Goal: Find specific page/section: Find specific page/section

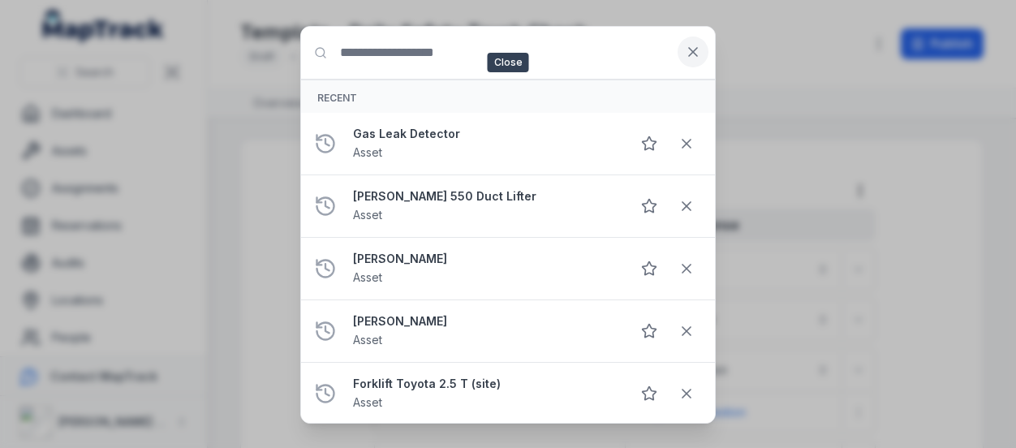
click at [701, 59] on icon at bounding box center [693, 52] width 16 height 16
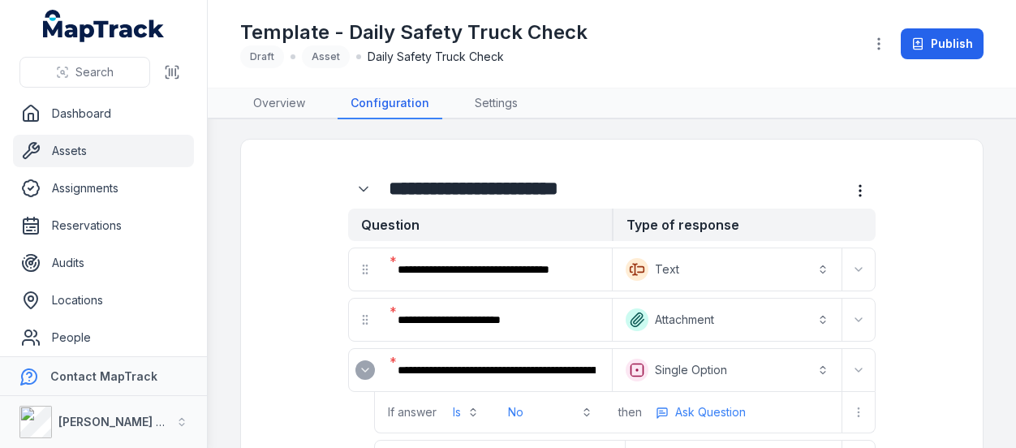
click at [82, 138] on link "Assets" at bounding box center [103, 151] width 181 height 32
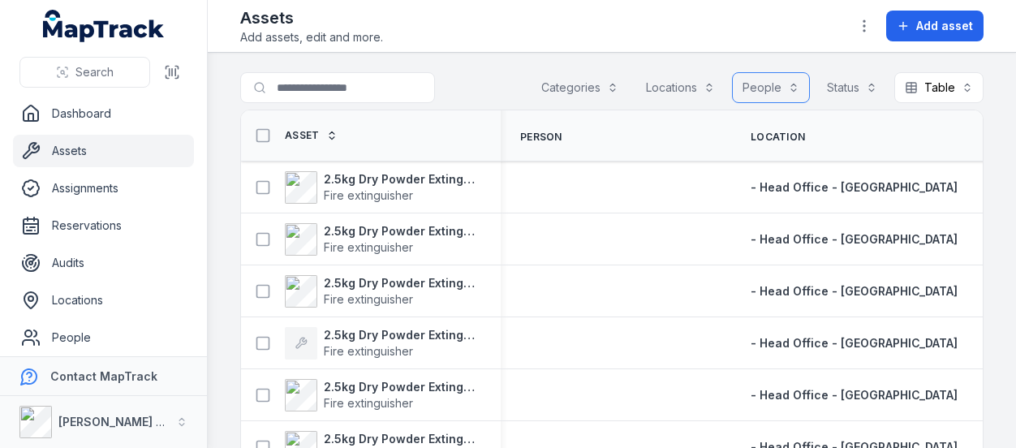
click at [760, 92] on button "People" at bounding box center [771, 87] width 78 height 31
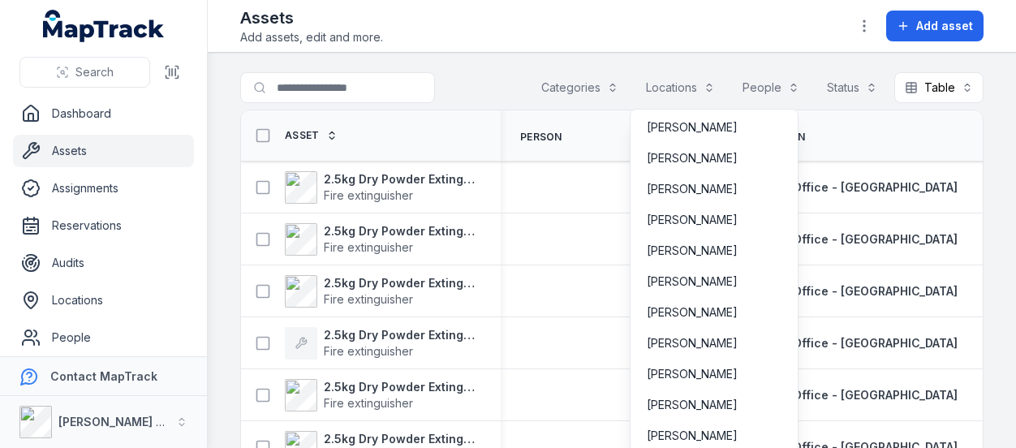
scroll to position [2353, 0]
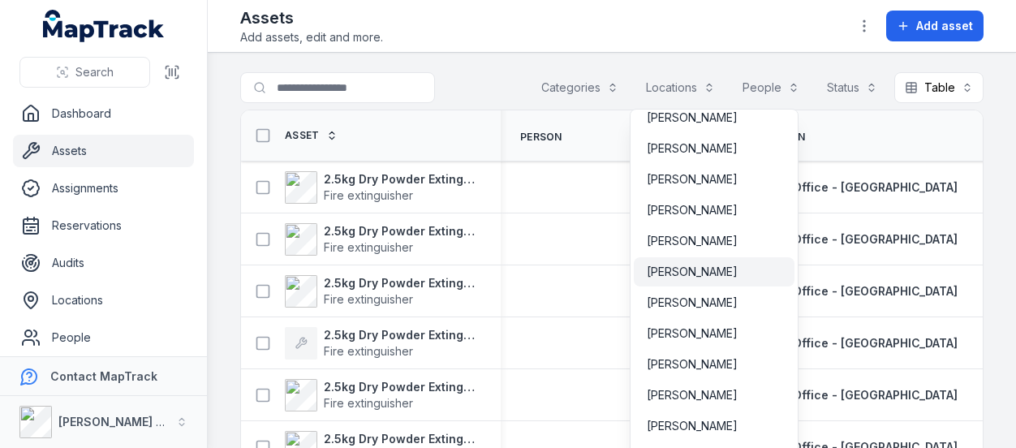
click at [703, 273] on span "[PERSON_NAME]" at bounding box center [692, 272] width 91 height 16
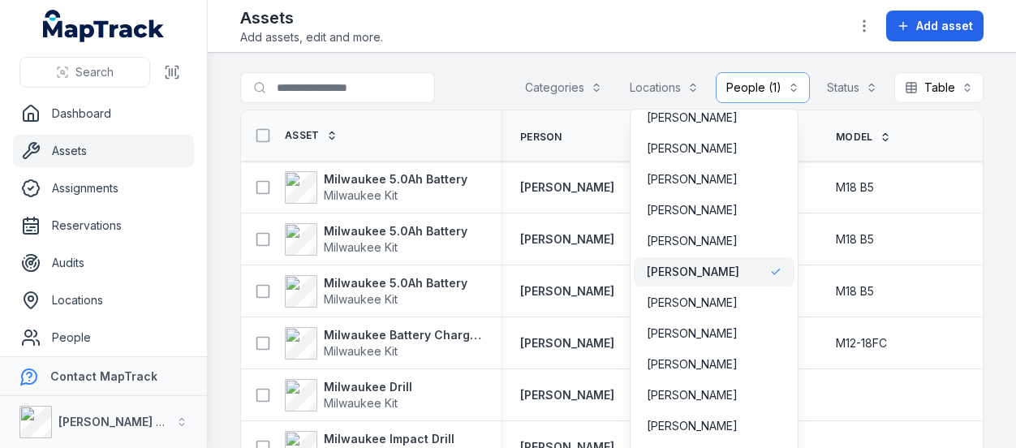
click at [342, 92] on div "**********" at bounding box center [611, 90] width 743 height 37
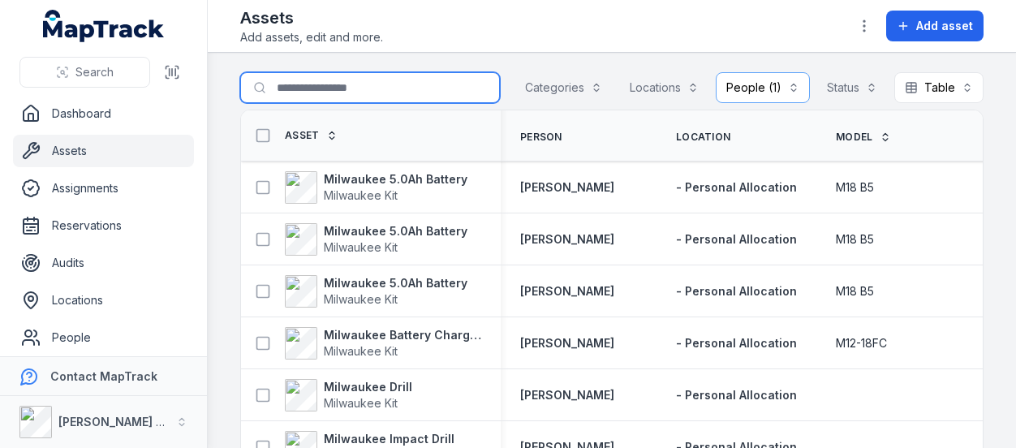
click at [344, 85] on input "Search for assets" at bounding box center [370, 87] width 260 height 31
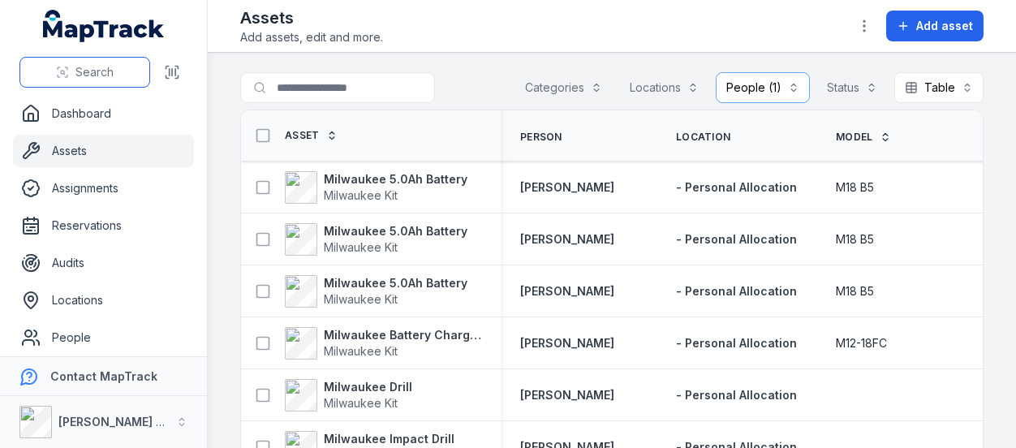
click at [112, 62] on button "Search" at bounding box center [84, 72] width 131 height 31
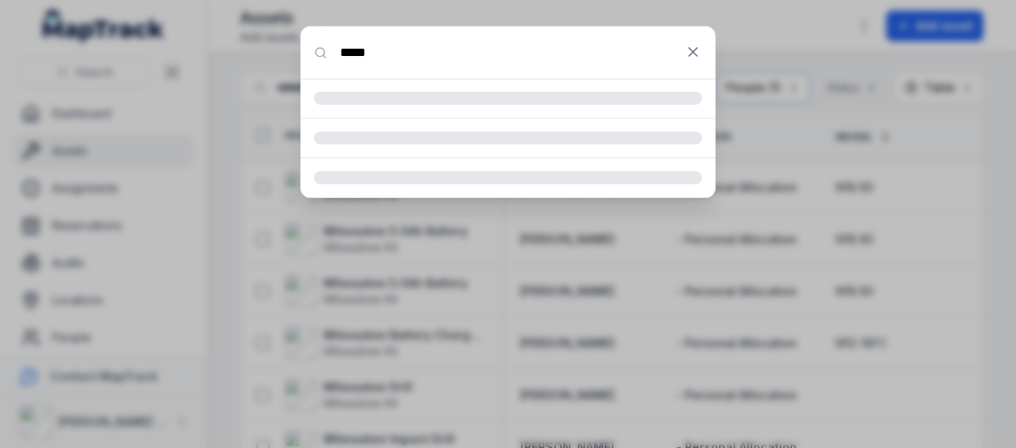
type input "*****"
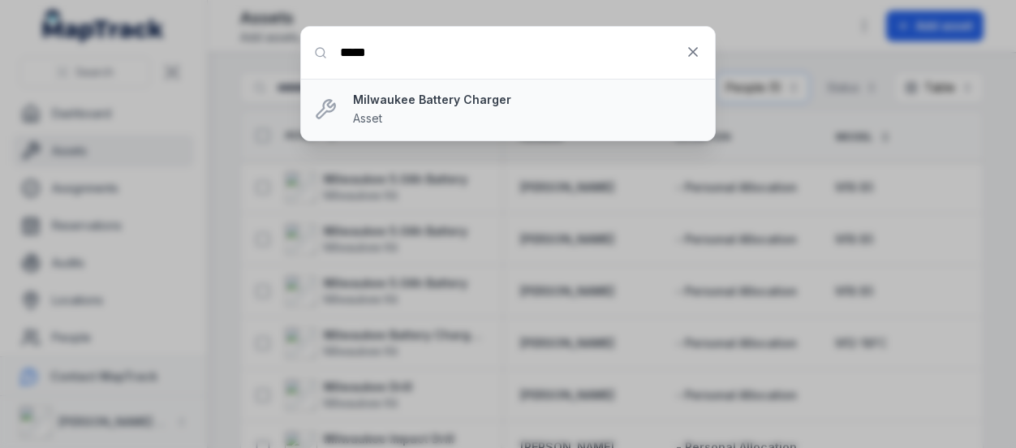
click at [450, 102] on strong "Milwaukee Battery Charger" at bounding box center [527, 100] width 349 height 16
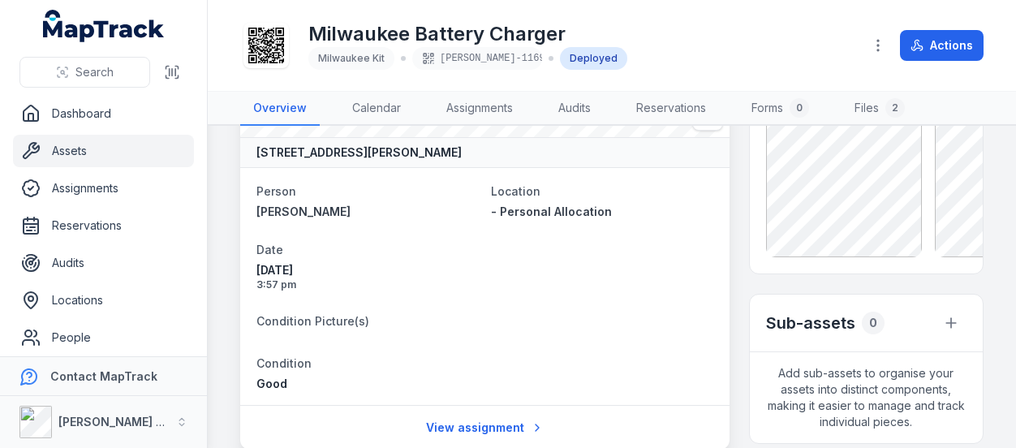
scroll to position [133, 0]
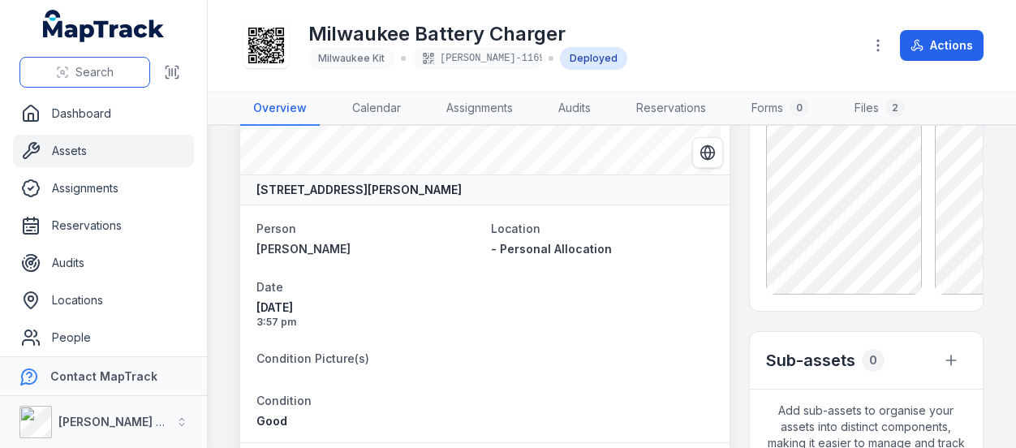
click at [120, 71] on button "Search" at bounding box center [84, 72] width 131 height 31
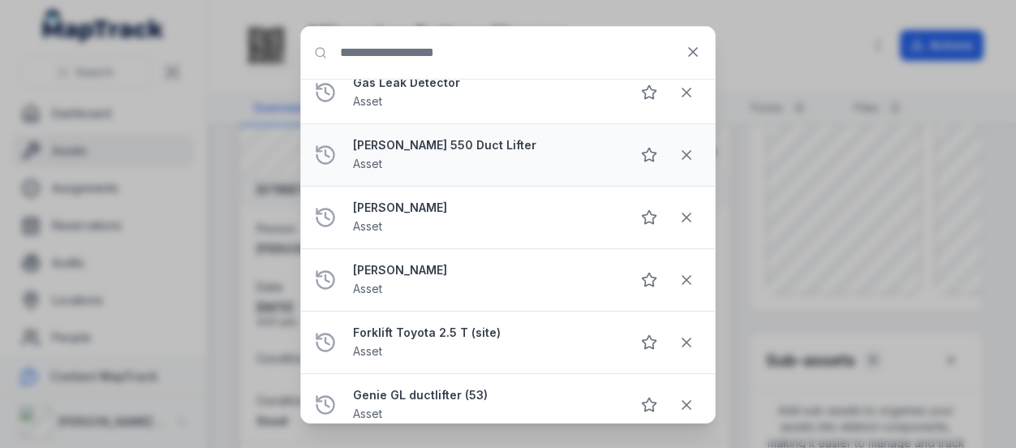
scroll to position [0, 0]
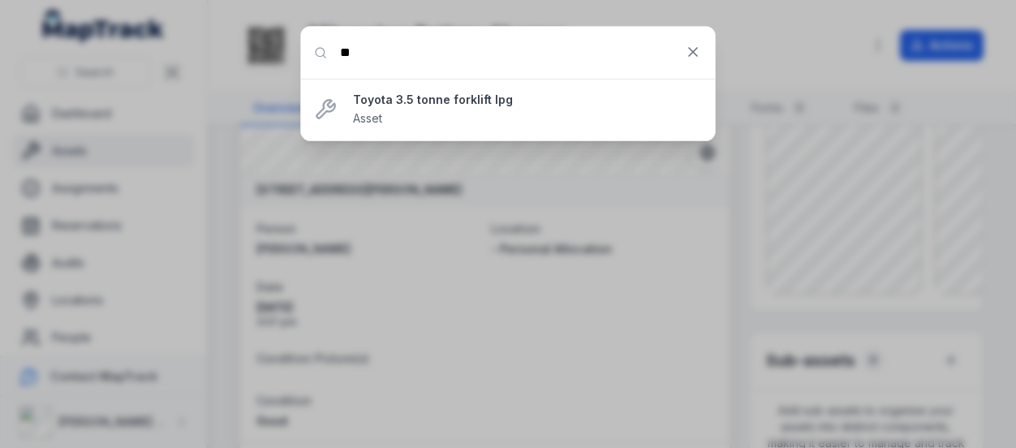
type input "*"
type input "**********"
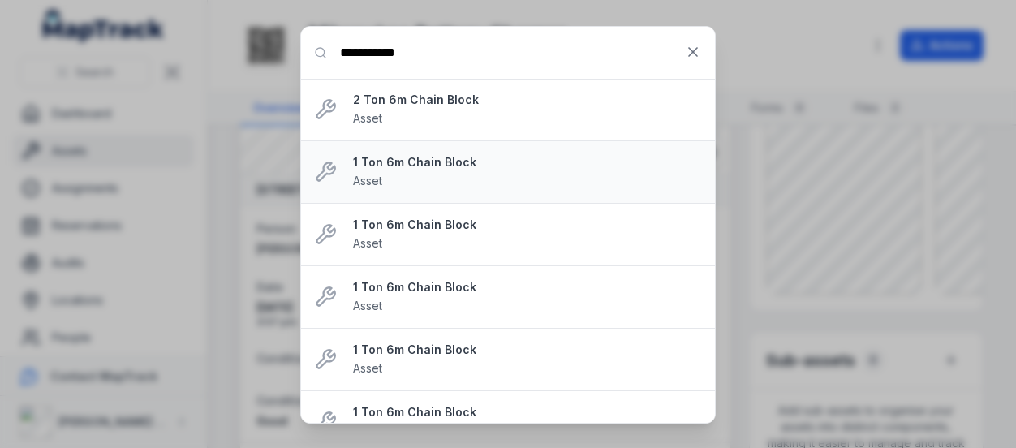
scroll to position [27, 0]
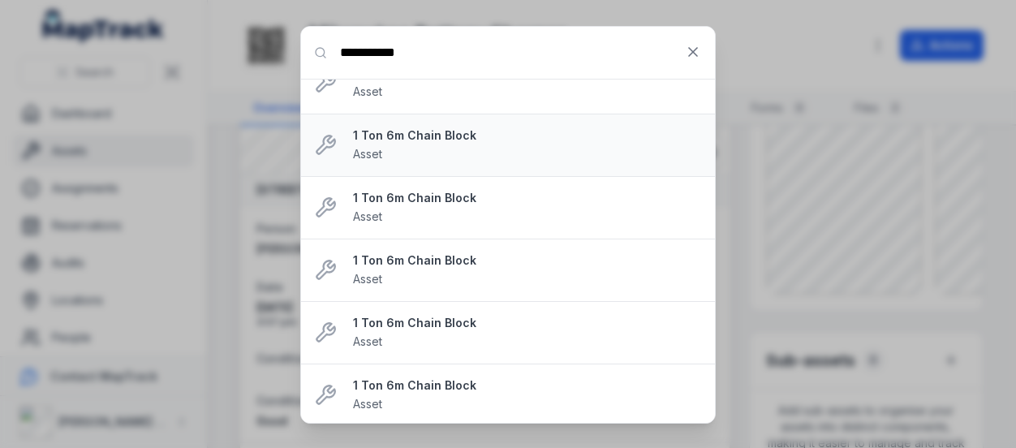
click at [433, 122] on li "1 Ton 6m Chain Block Asset" at bounding box center [508, 145] width 414 height 63
click at [364, 140] on strong "1 Ton 6m Chain Block" at bounding box center [527, 135] width 349 height 16
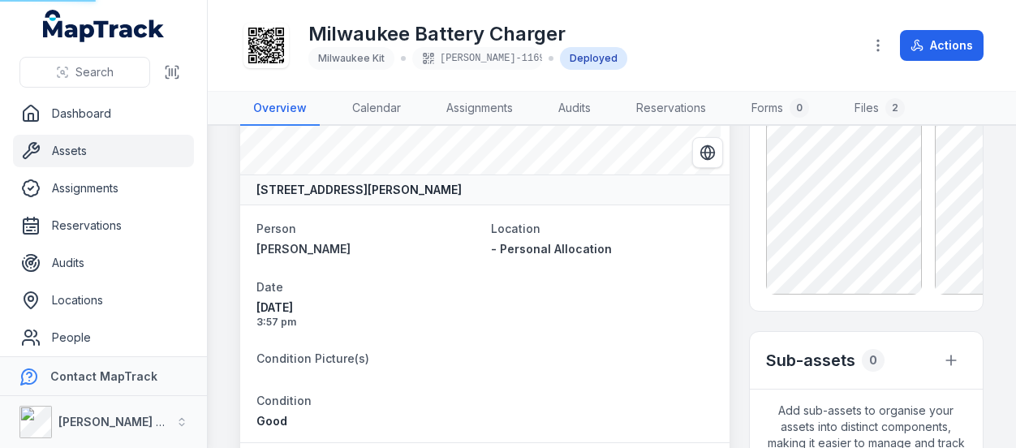
scroll to position [226, 0]
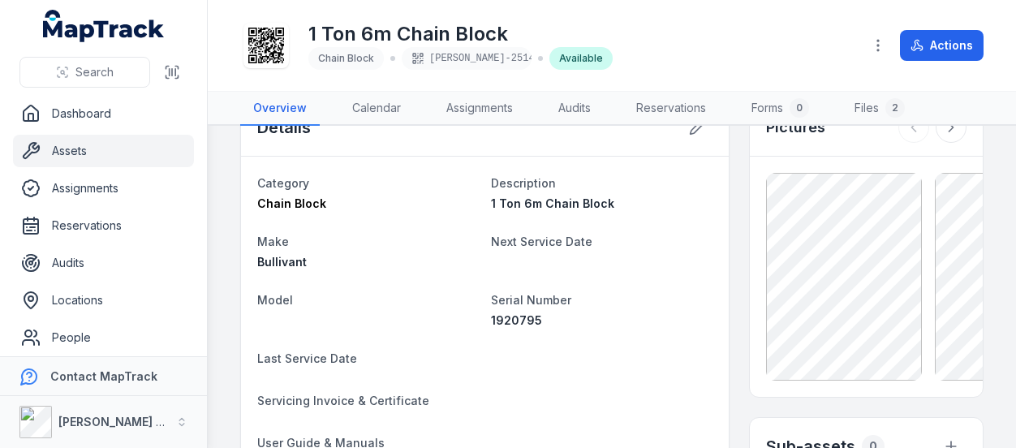
scroll to position [45, 0]
click at [93, 144] on link "Assets" at bounding box center [103, 151] width 181 height 32
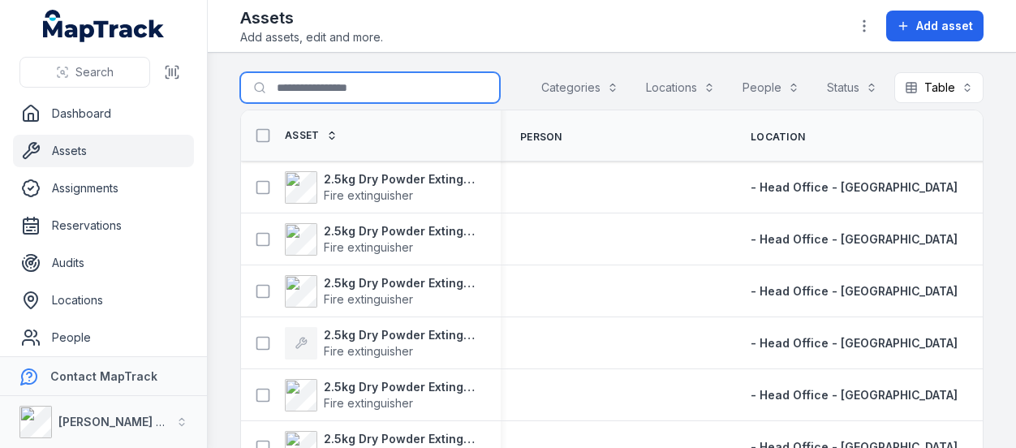
click at [354, 86] on input "Search for assets" at bounding box center [370, 87] width 260 height 31
type input "**********"
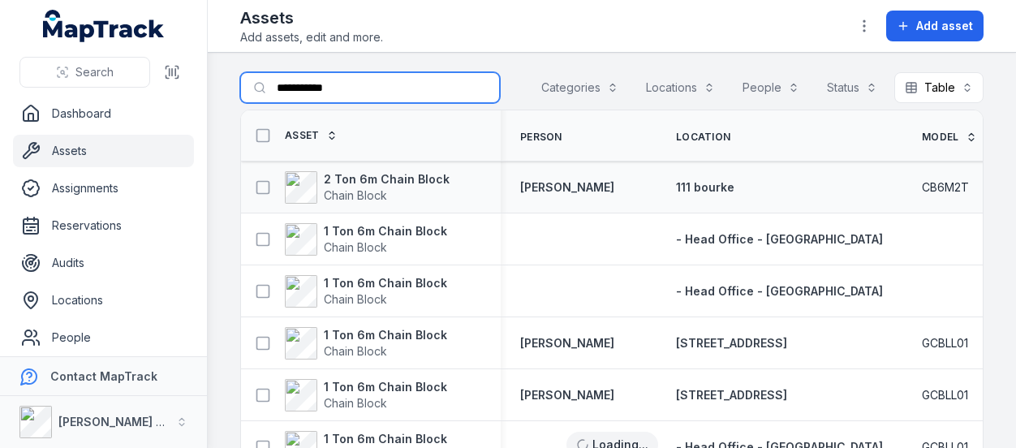
scroll to position [49, 0]
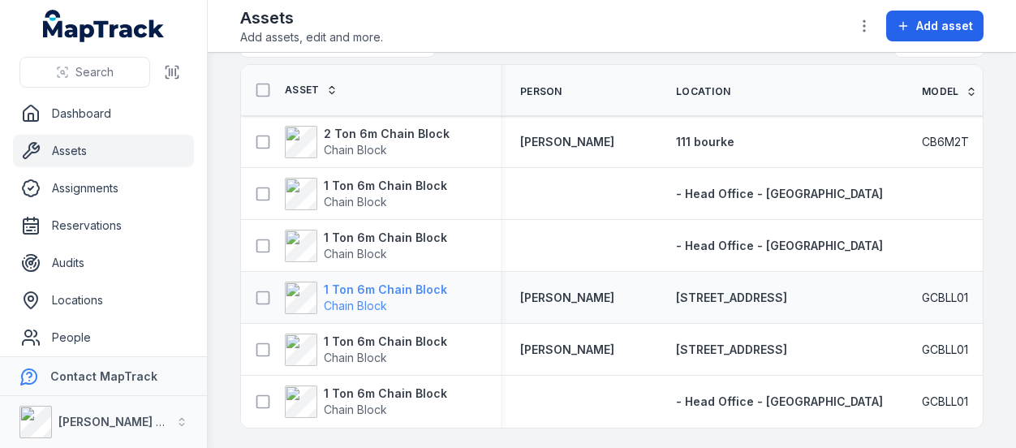
click at [420, 290] on strong "1 Ton 6m Chain Block" at bounding box center [385, 290] width 123 height 16
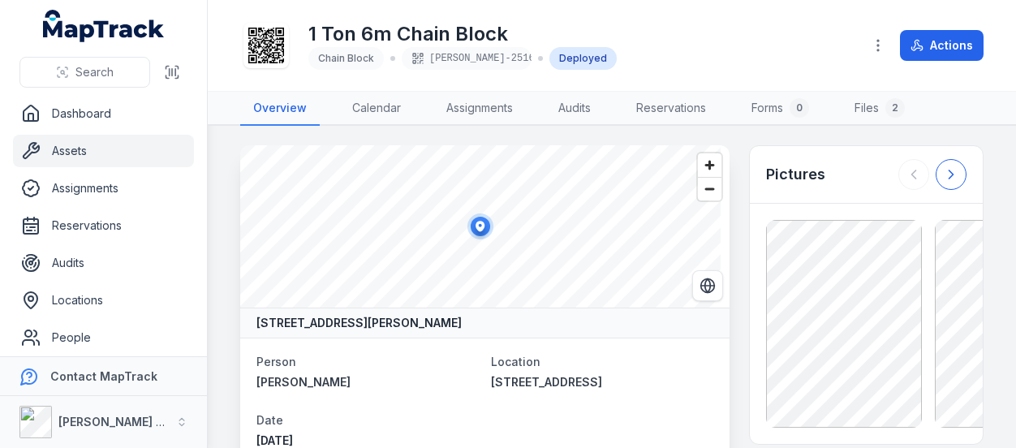
click at [945, 177] on icon at bounding box center [951, 174] width 16 height 16
click at [945, 177] on div at bounding box center [932, 174] width 68 height 31
